Goal: Task Accomplishment & Management: Use online tool/utility

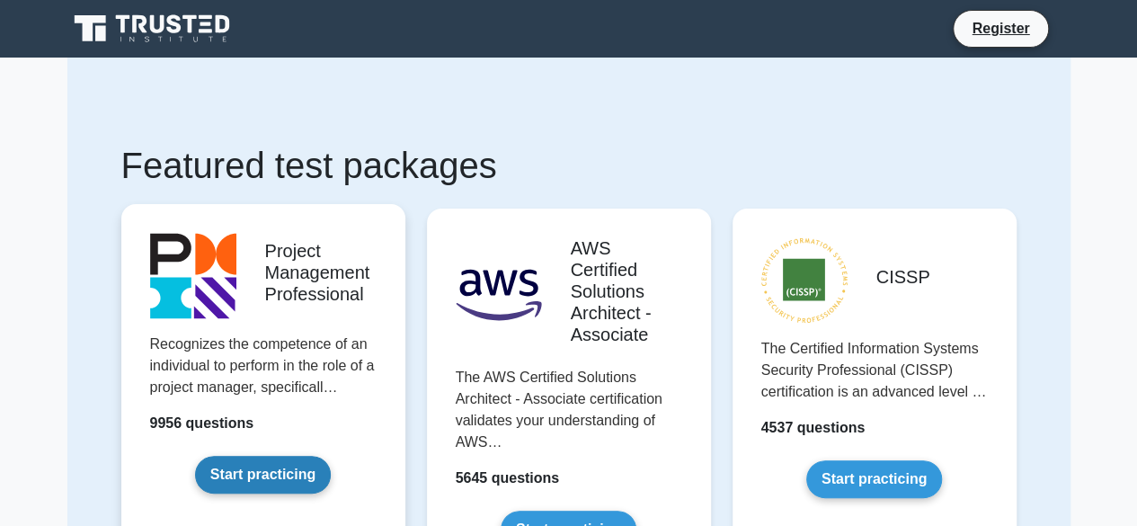
click at [298, 465] on link "Start practicing" at bounding box center [263, 475] width 136 height 38
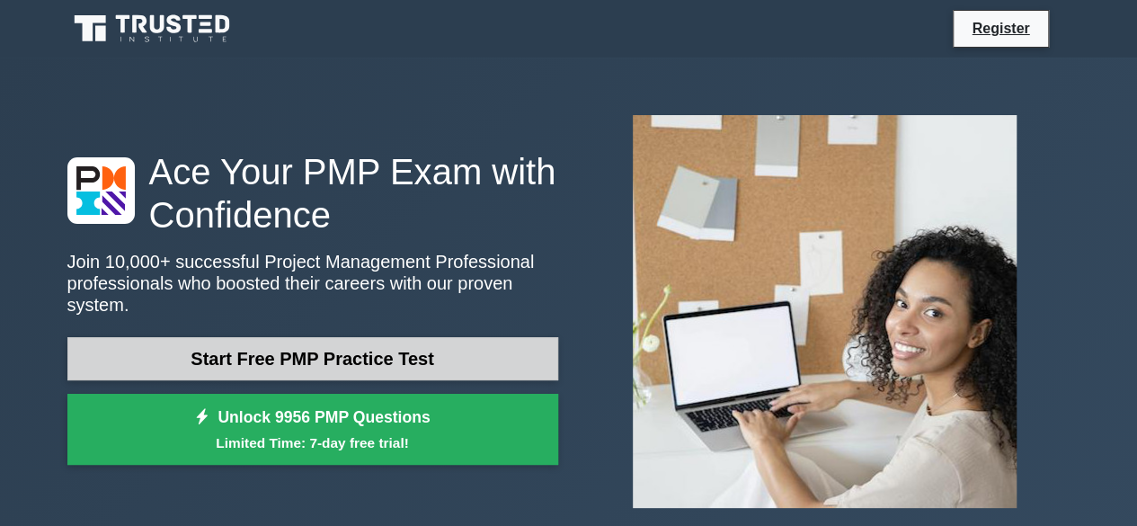
click at [276, 343] on link "Start Free PMP Practice Test" at bounding box center [312, 358] width 491 height 43
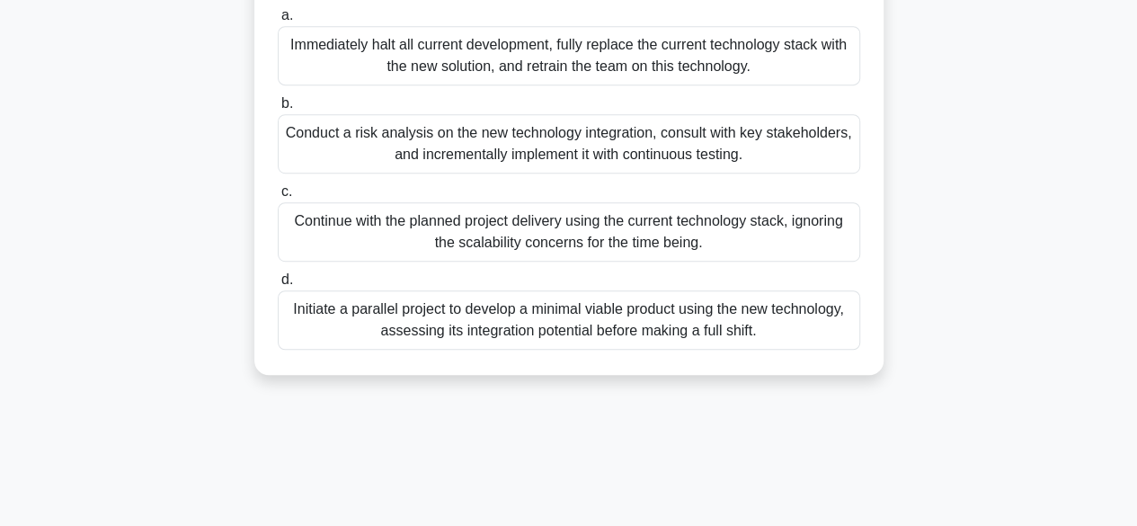
scroll to position [445, 0]
